Goal: Task Accomplishment & Management: Complete application form

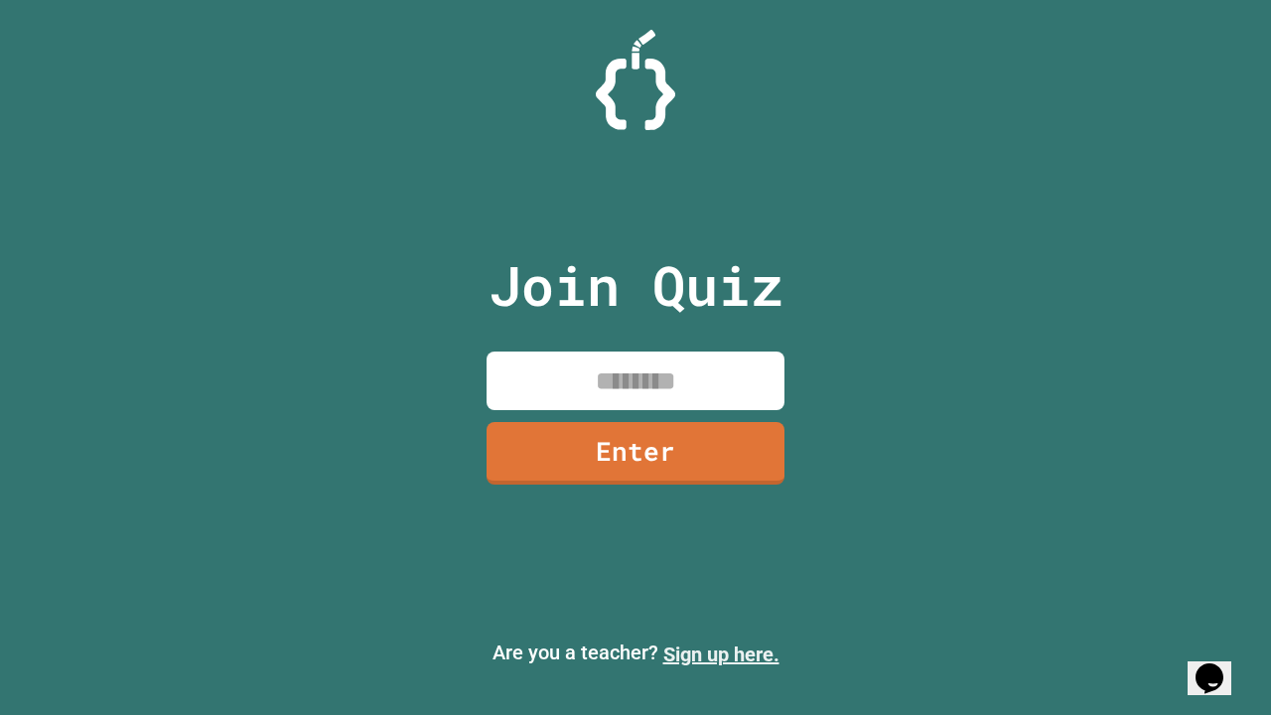
click at [721, 654] on link "Sign up here." at bounding box center [721, 655] width 116 height 24
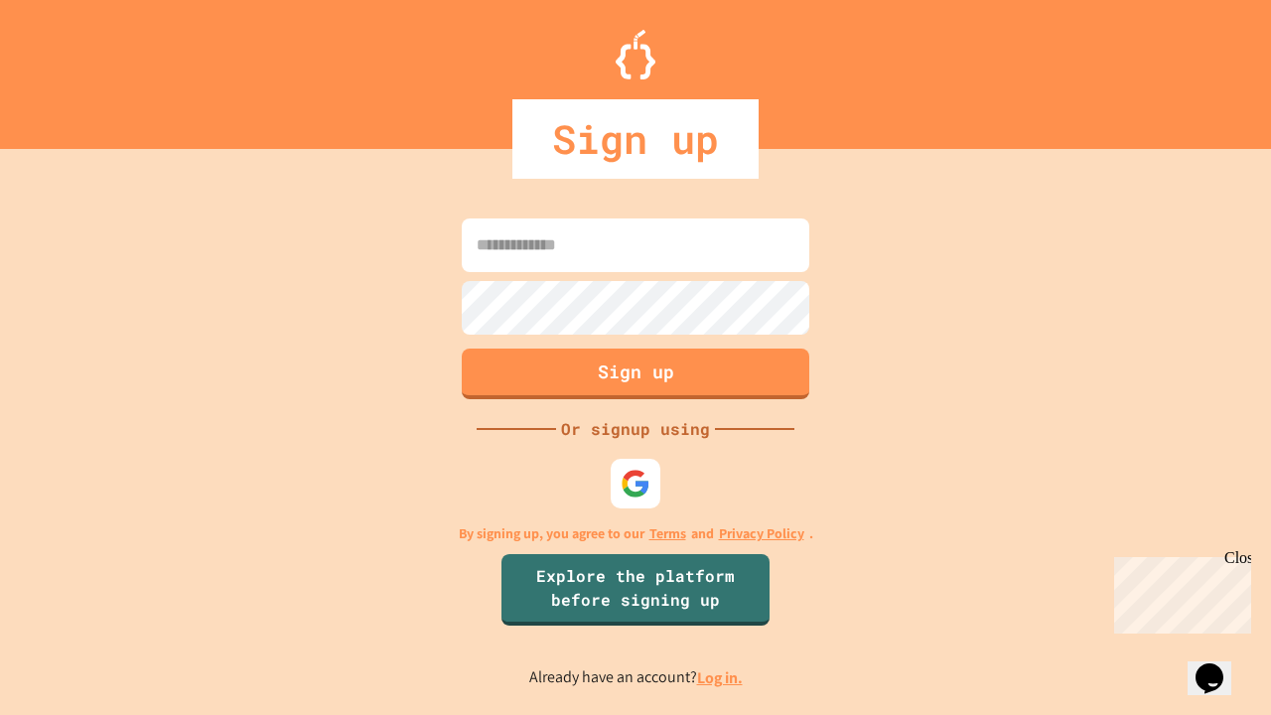
click at [721, 677] on link "Log in." at bounding box center [720, 677] width 46 height 21
